Goal: Transaction & Acquisition: Purchase product/service

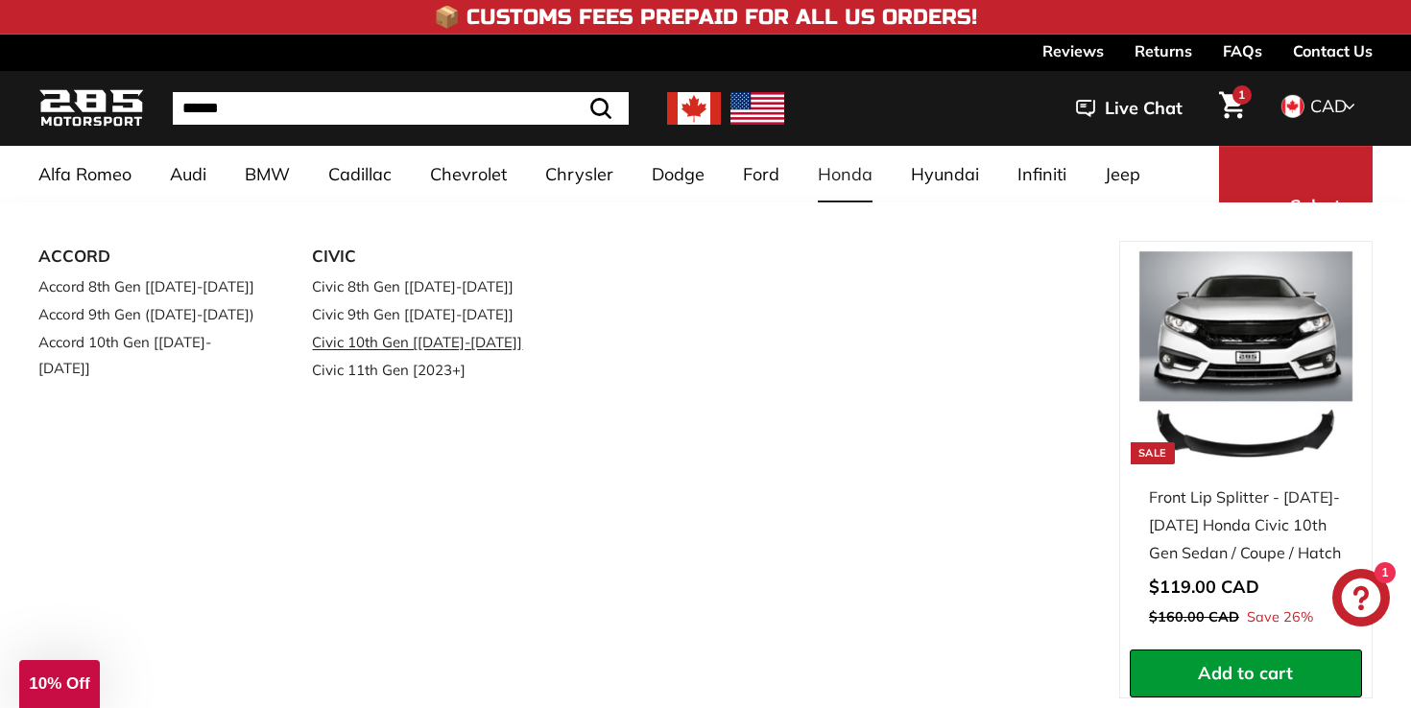
click at [394, 349] on link "Civic 10th Gen [2017-2022]" at bounding box center [422, 342] width 220 height 28
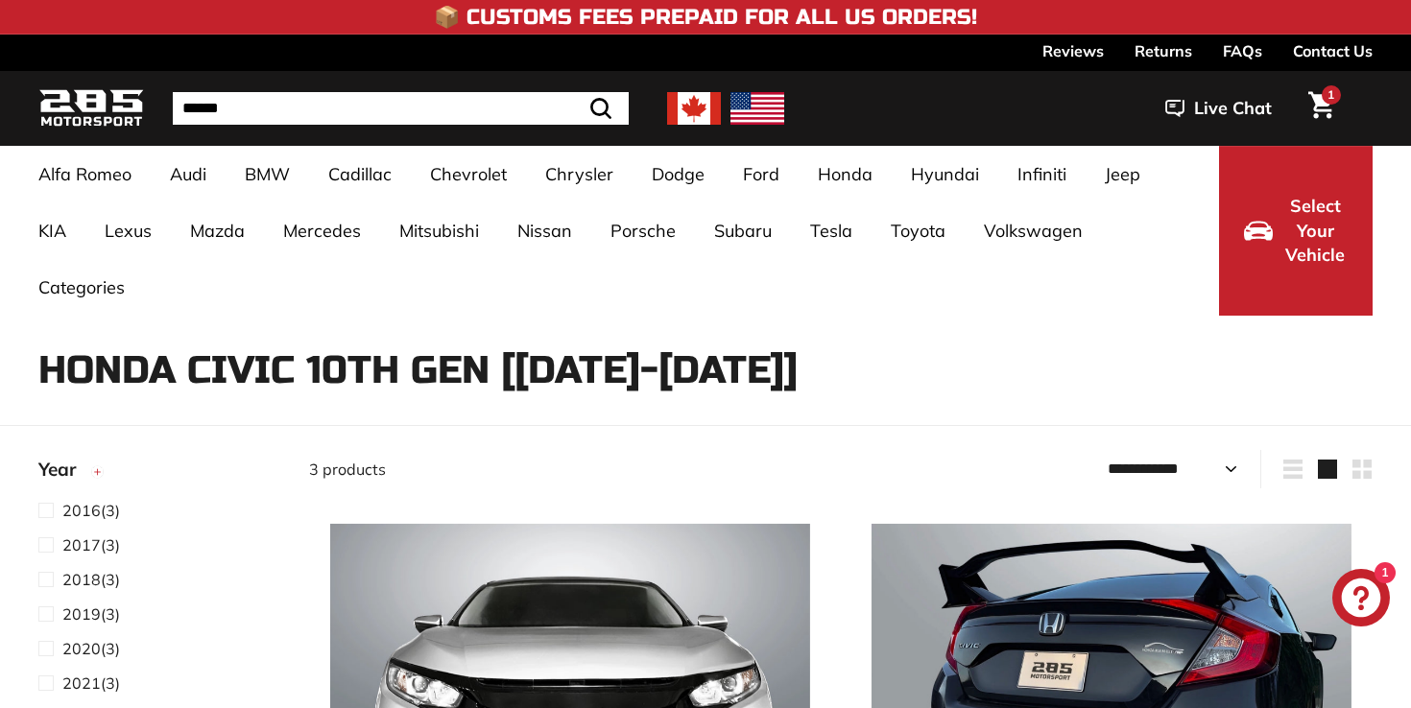
select select "**********"
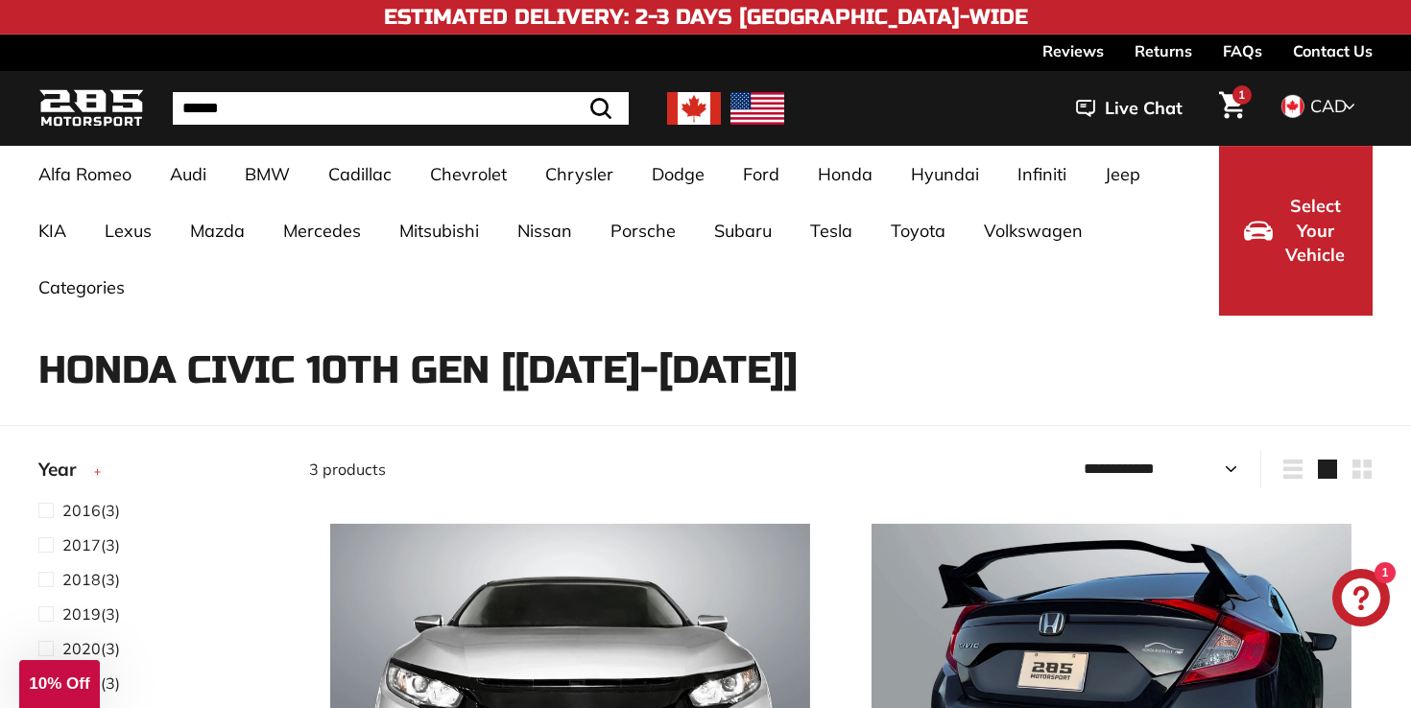
click at [1231, 107] on icon "Cart" at bounding box center [1232, 105] width 26 height 28
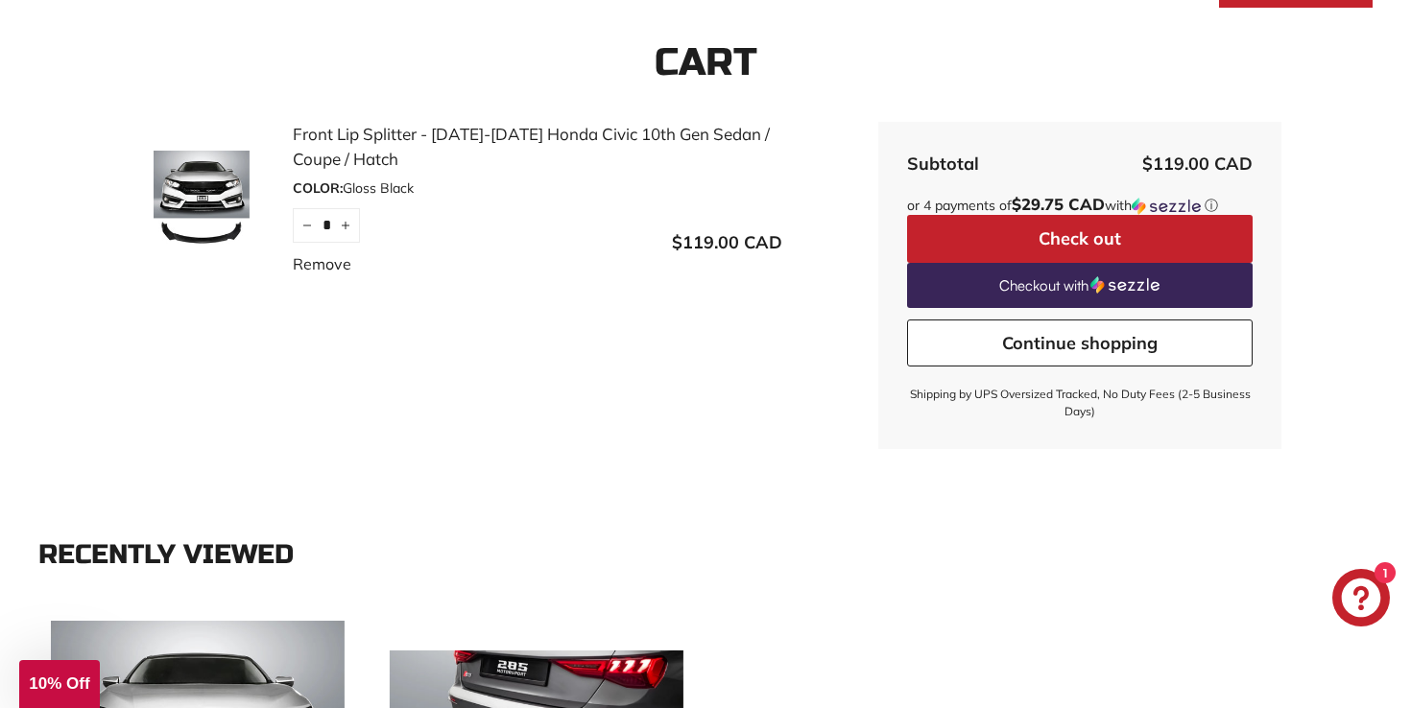
scroll to position [277, 0]
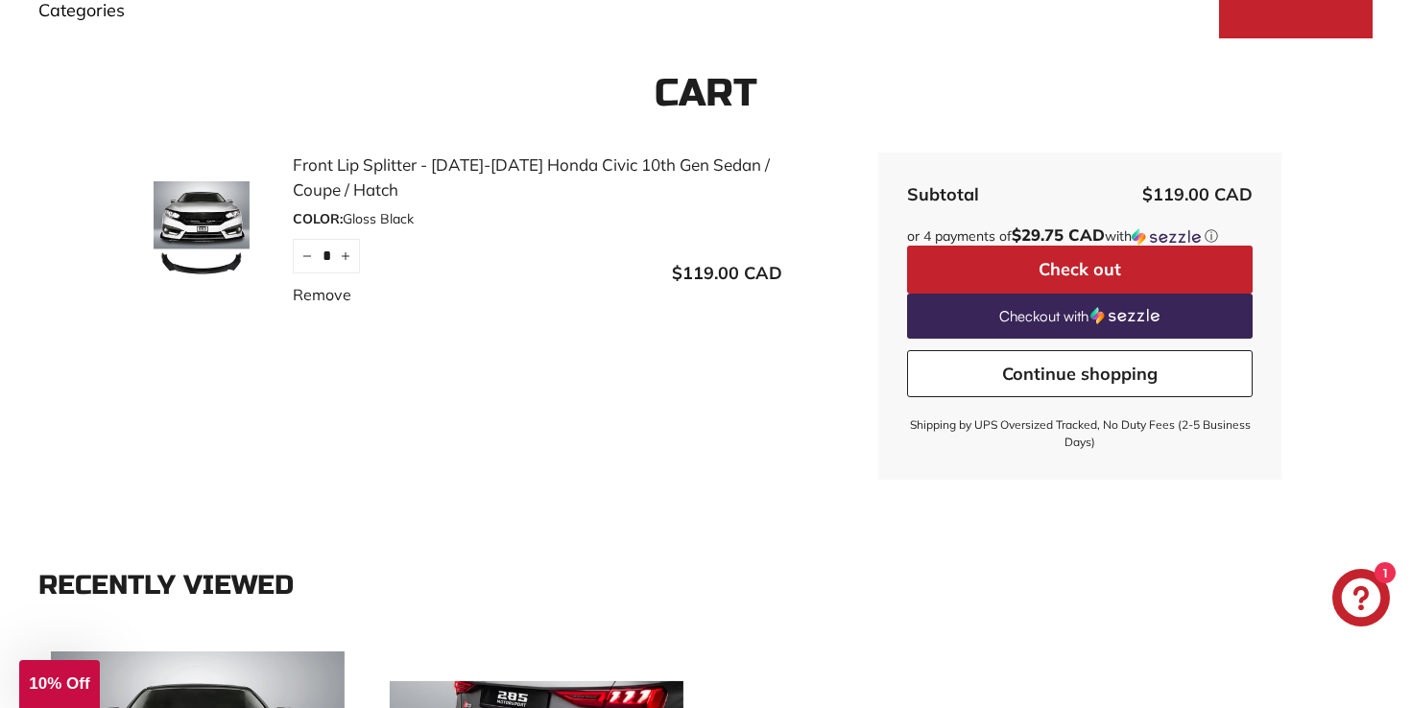
click at [1147, 259] on button "Check out" at bounding box center [1080, 270] width 346 height 48
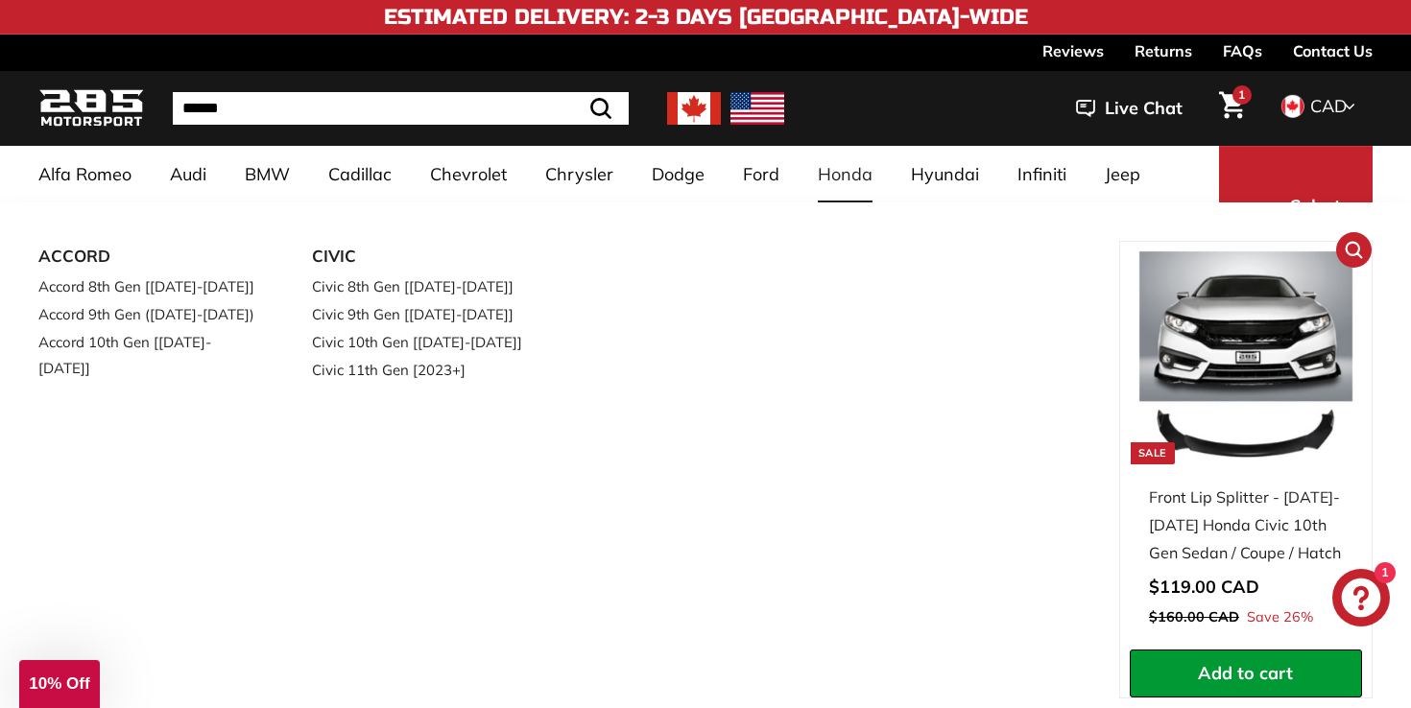
click at [1213, 504] on div "Front Lip Splitter - [DATE]-[DATE] Honda Civic 10th Gen Sedan / Coupe / Hatch" at bounding box center [1246, 525] width 194 height 83
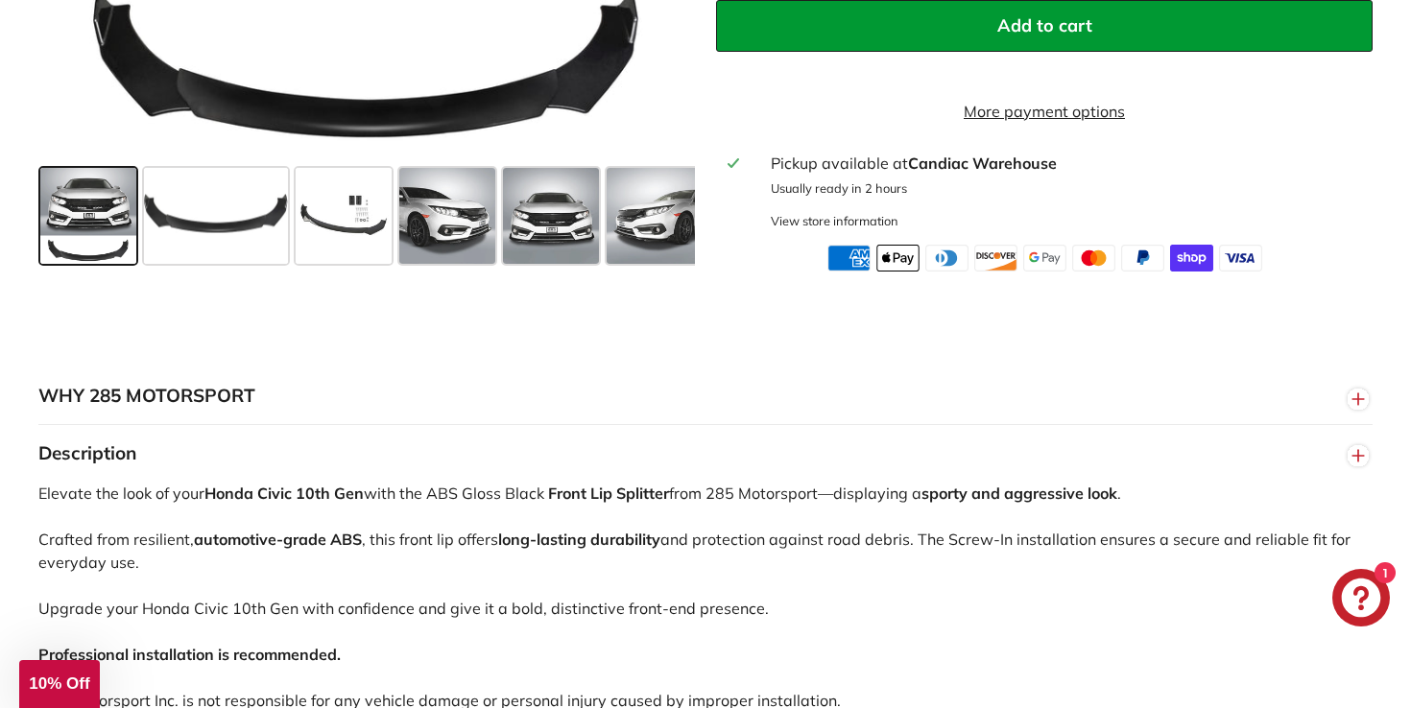
scroll to position [1137, 0]
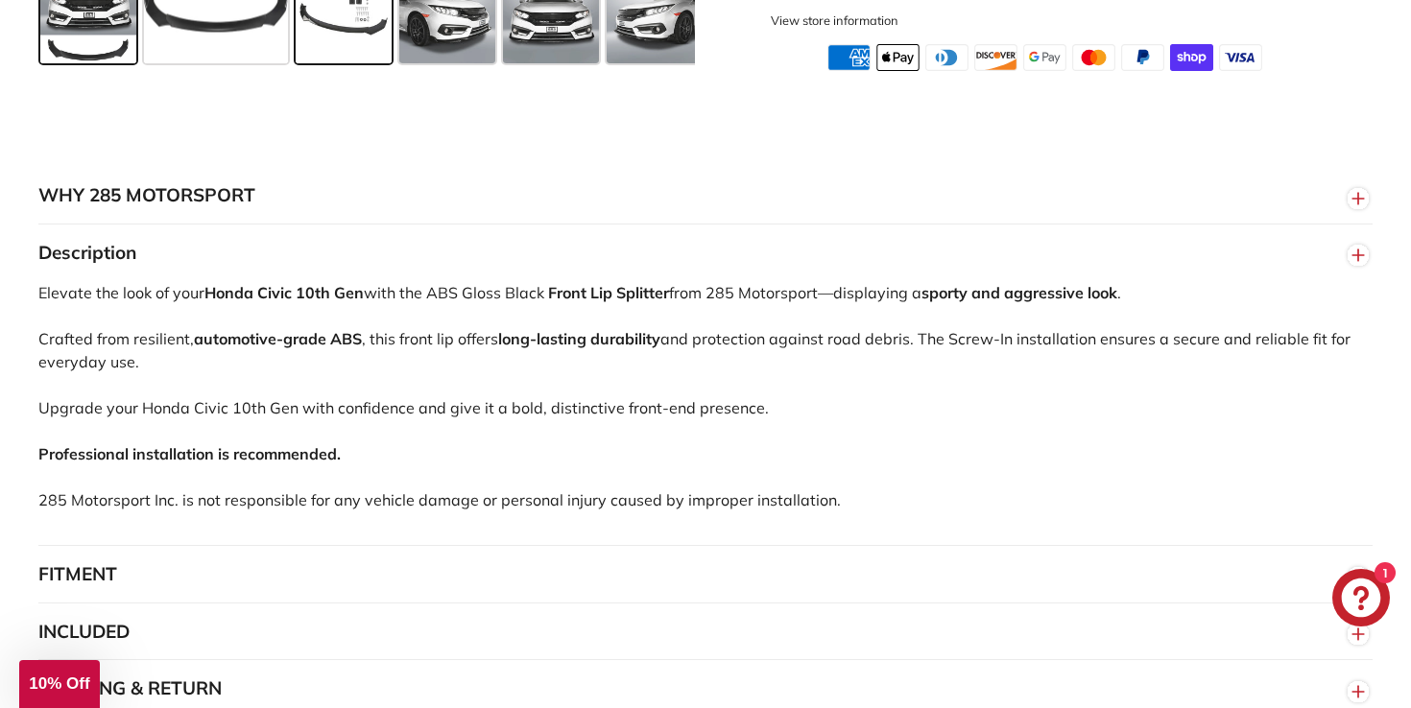
click at [394, 67] on div at bounding box center [344, 16] width 104 height 104
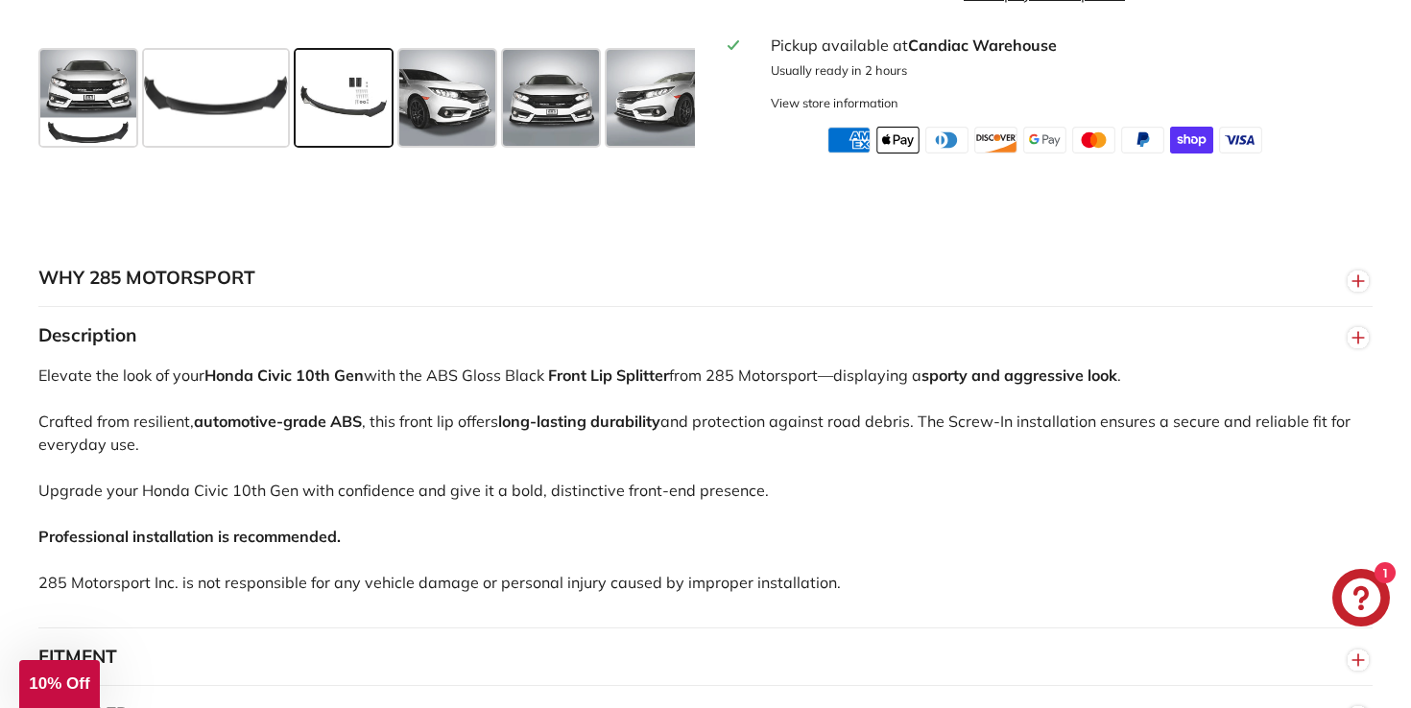
scroll to position [987, 0]
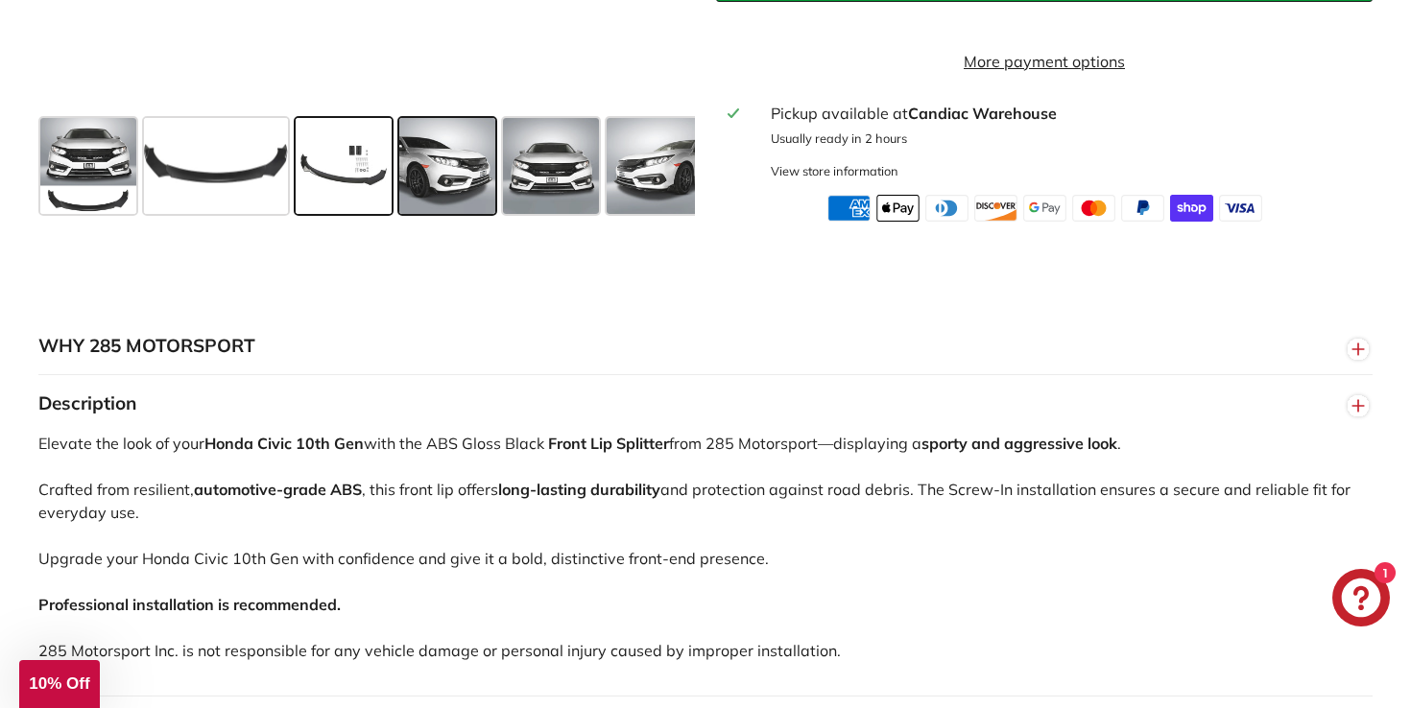
click at [454, 213] on span at bounding box center [447, 166] width 96 height 96
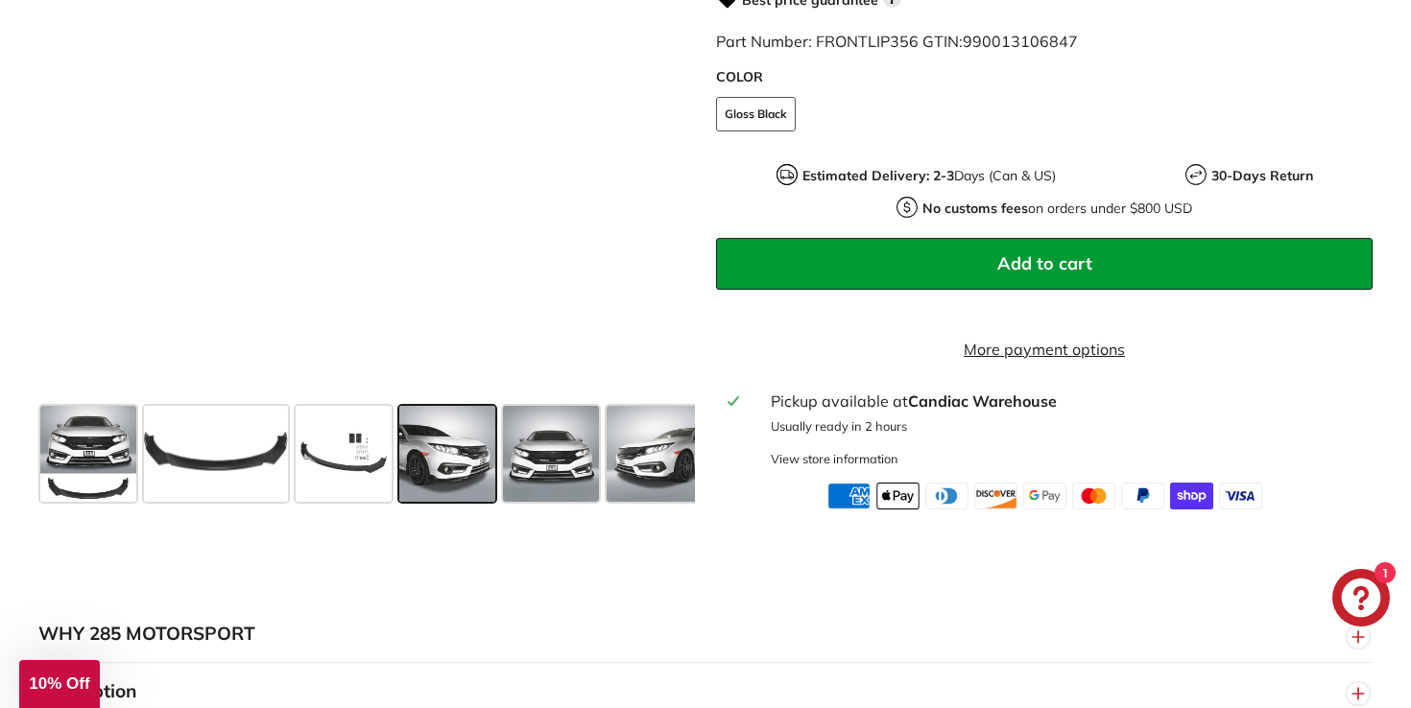
scroll to position [698, 0]
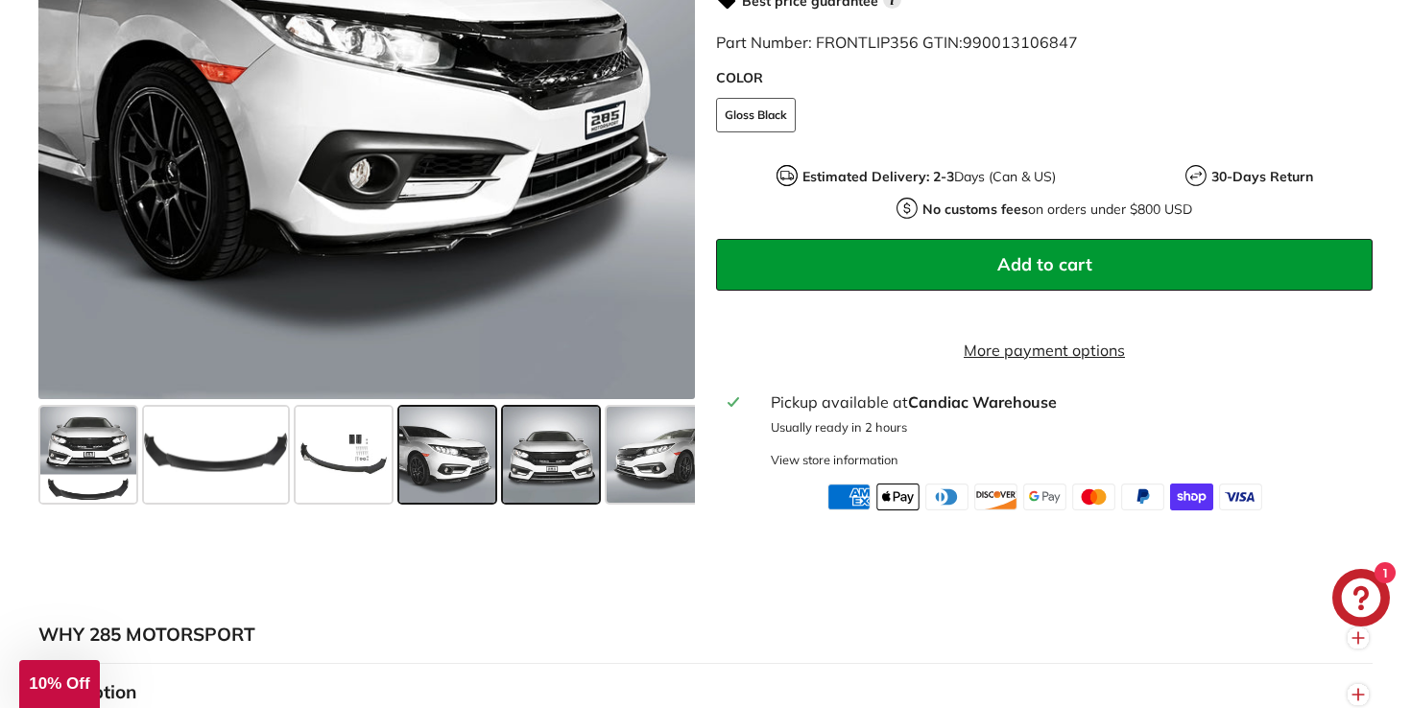
click at [553, 471] on span at bounding box center [551, 455] width 96 height 96
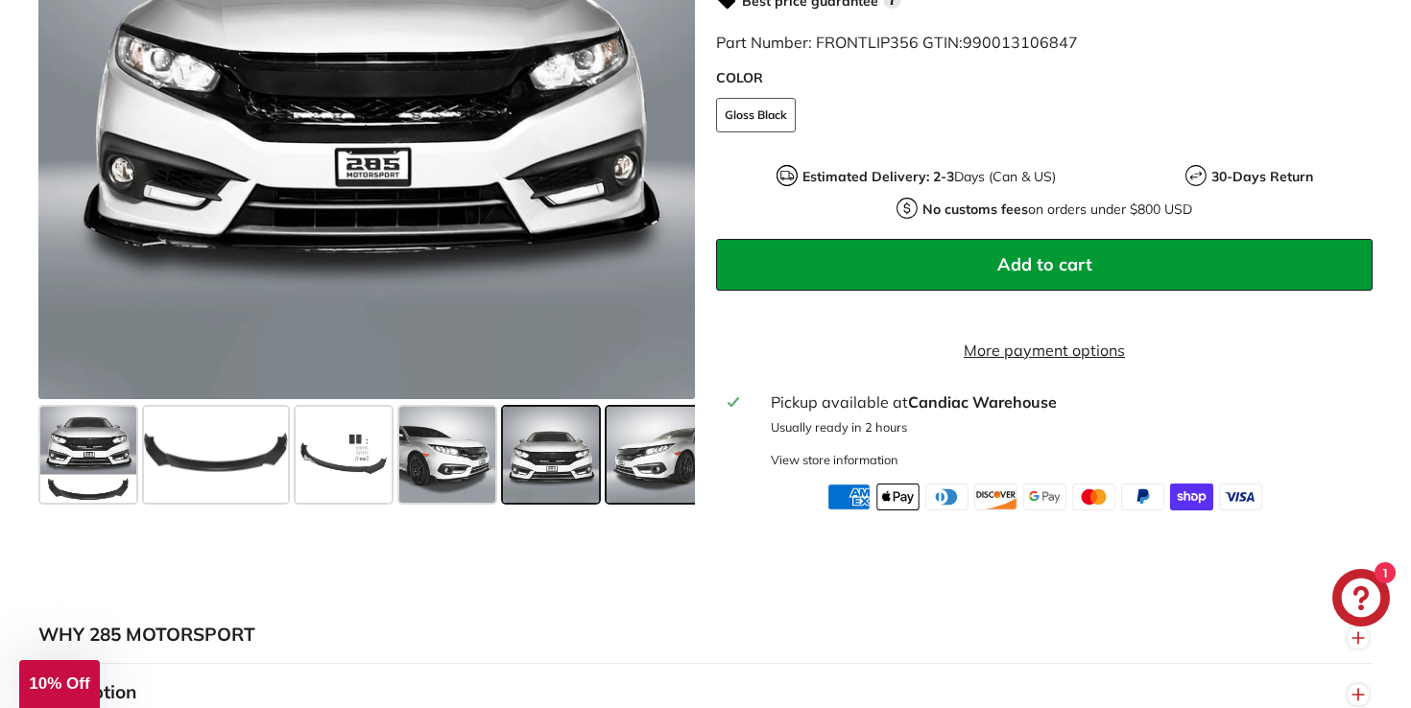
click at [678, 489] on span at bounding box center [655, 455] width 96 height 96
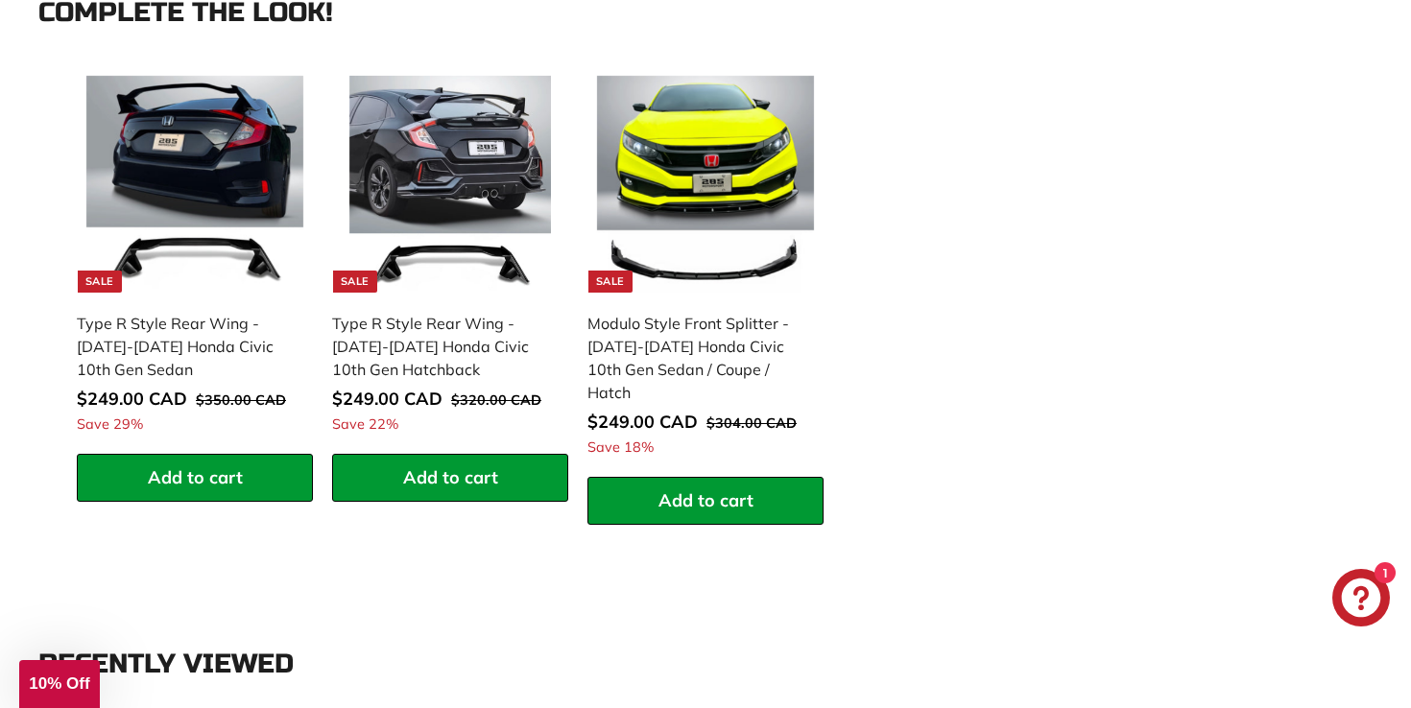
scroll to position [0, 0]
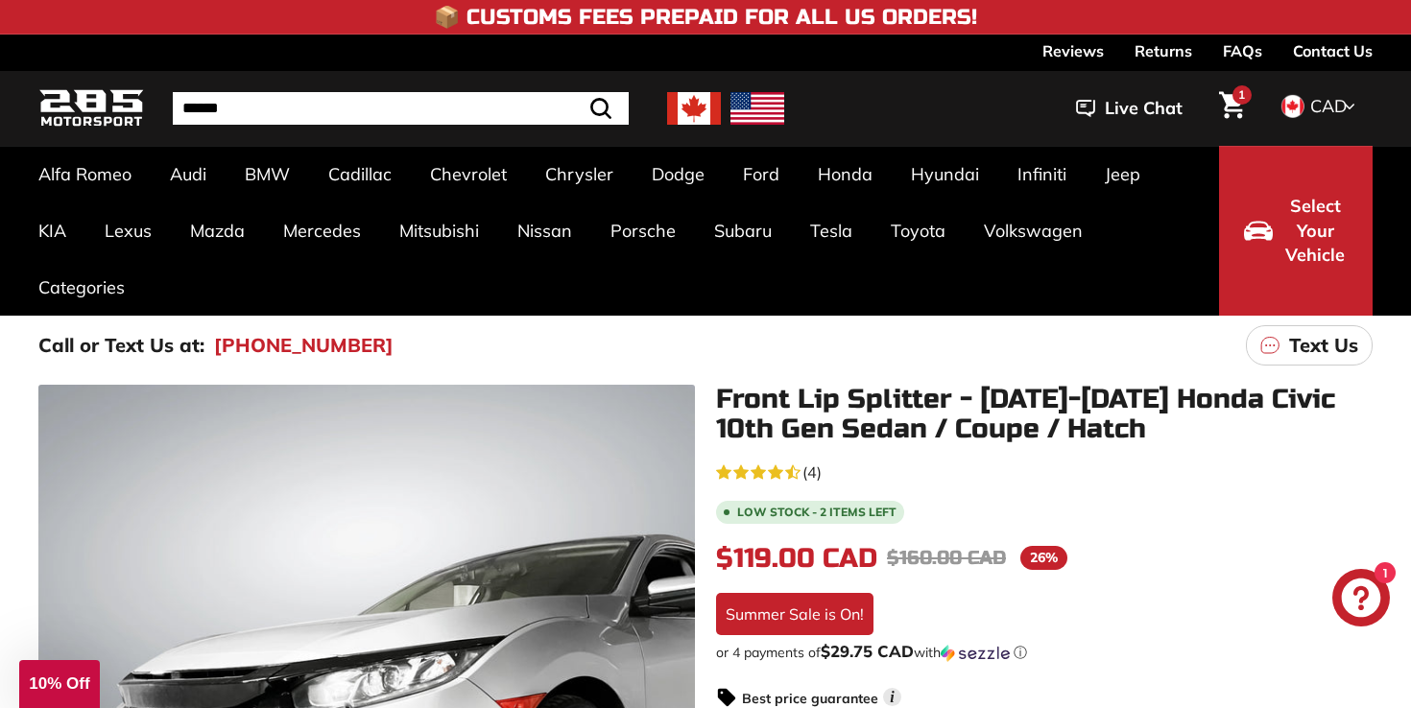
click at [1171, 59] on link "Returns" at bounding box center [1163, 51] width 58 height 33
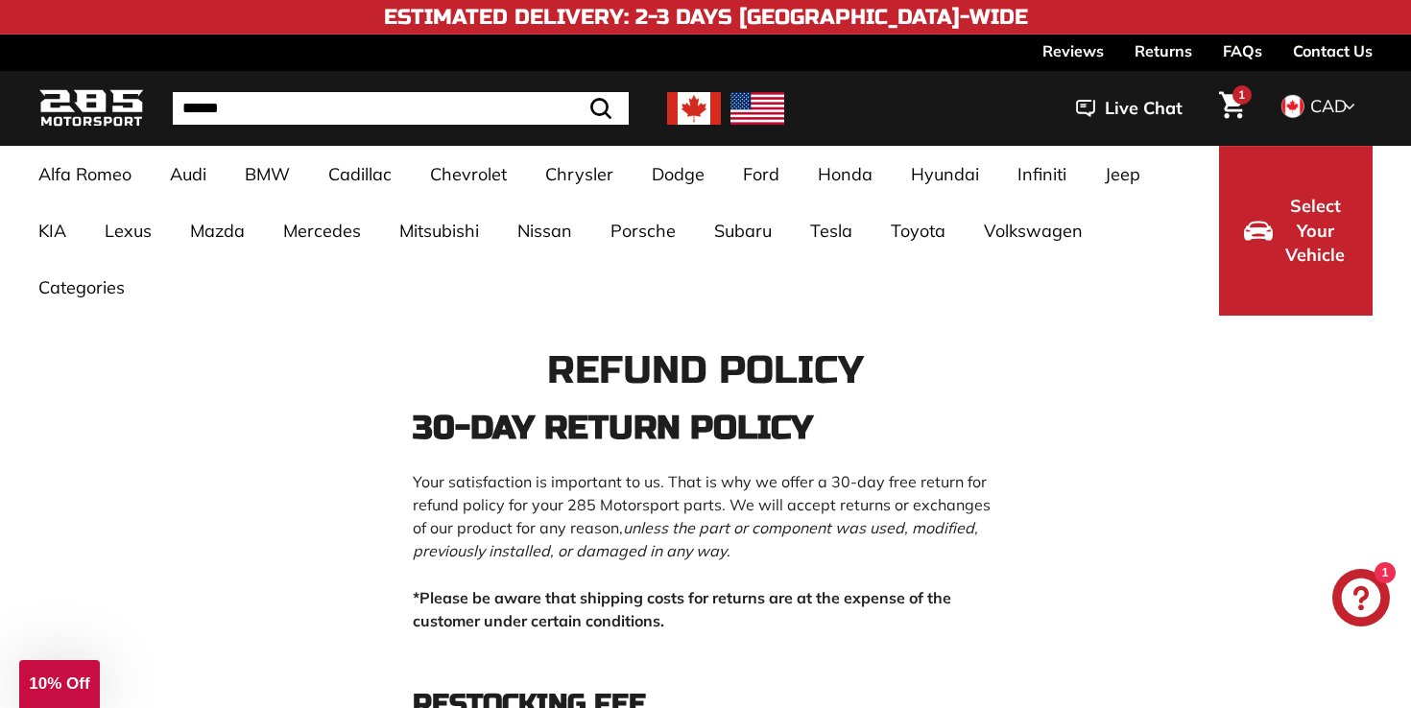
click at [1233, 107] on icon "Cart" at bounding box center [1232, 105] width 26 height 28
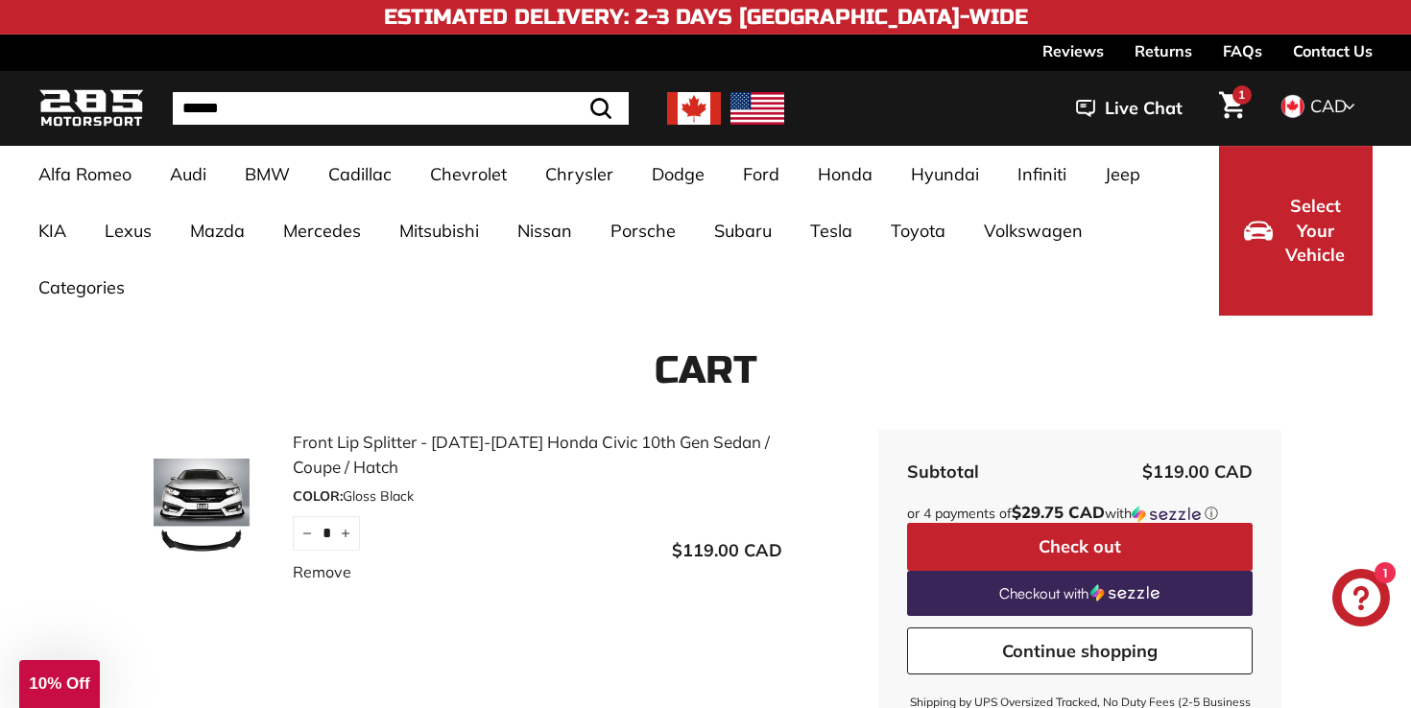
click at [1133, 556] on button "Check out" at bounding box center [1080, 547] width 346 height 48
